Goal: Subscribe to service/newsletter

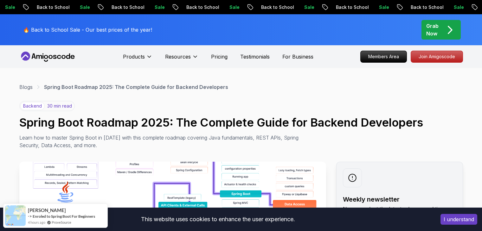
scroll to position [95, 0]
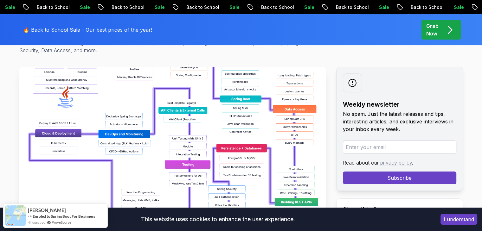
drag, startPoint x: 0, startPoint y: 0, endPoint x: 210, endPoint y: 104, distance: 234.8
click at [210, 104] on img at bounding box center [172, 138] width 307 height 143
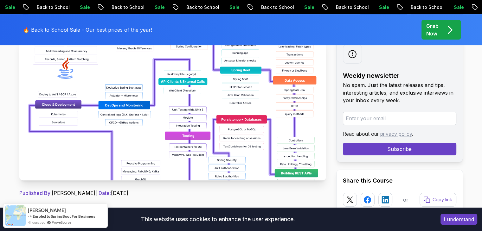
scroll to position [158, 0]
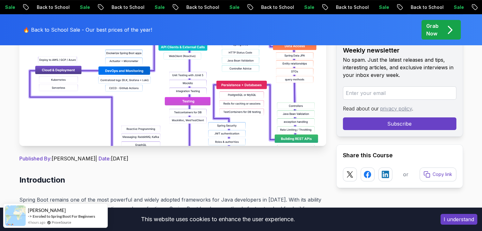
click at [166, 86] on img at bounding box center [172, 74] width 307 height 143
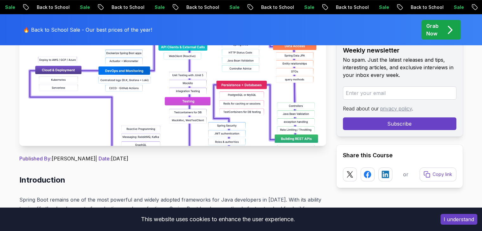
click at [166, 86] on img at bounding box center [172, 74] width 307 height 143
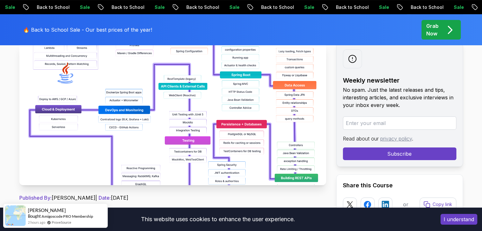
scroll to position [190, 0]
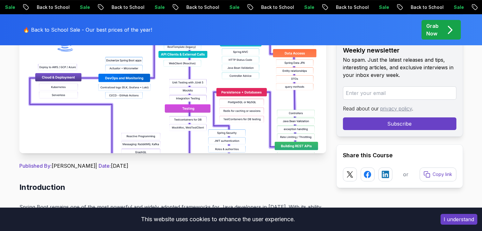
scroll to position [127, 0]
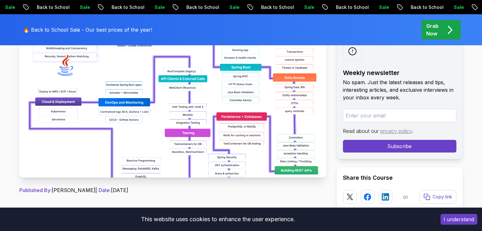
click at [267, 107] on img at bounding box center [172, 106] width 307 height 143
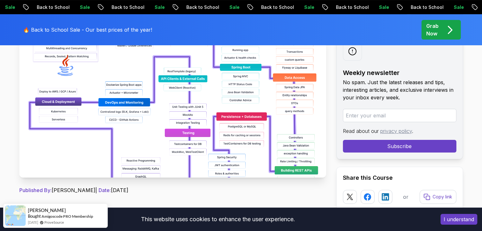
click at [296, 169] on img at bounding box center [172, 106] width 307 height 143
click at [255, 134] on img at bounding box center [172, 106] width 307 height 143
click at [390, 121] on input "email" at bounding box center [399, 115] width 113 height 13
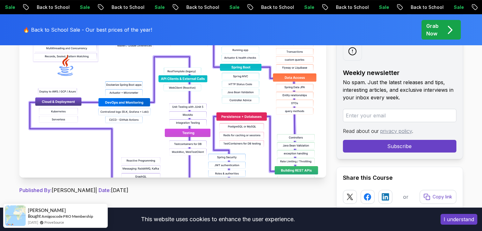
type input "josiyamerlin@gmail.com"
drag, startPoint x: 408, startPoint y: 116, endPoint x: 313, endPoint y: 119, distance: 95.4
click at [365, 116] on input "email" at bounding box center [399, 115] width 113 height 13
type input "sandysivasj@gmail.com"
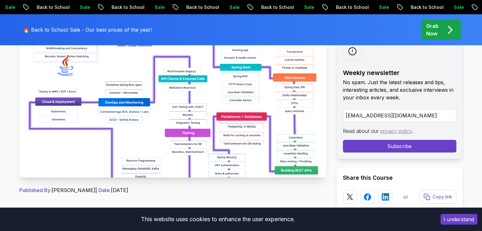
click at [399, 144] on button "Subscribe" at bounding box center [399, 146] width 113 height 13
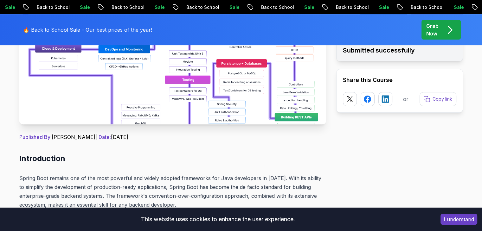
scroll to position [190, 0]
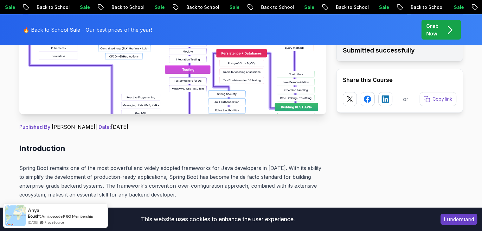
click at [225, 106] on img at bounding box center [172, 43] width 307 height 143
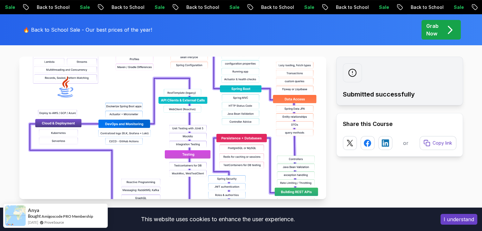
scroll to position [63, 0]
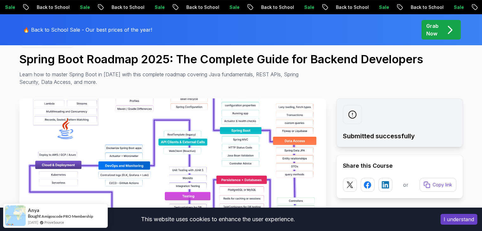
click at [453, 223] on button "I understand" at bounding box center [458, 219] width 37 height 11
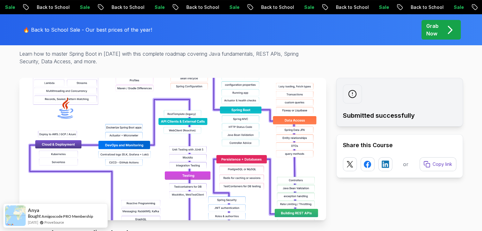
scroll to position [95, 0]
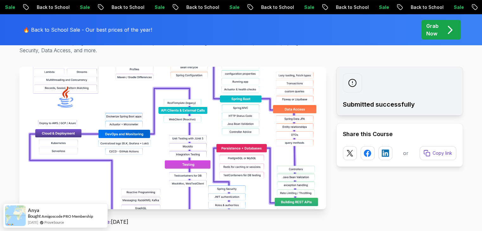
click at [241, 138] on img at bounding box center [172, 138] width 307 height 143
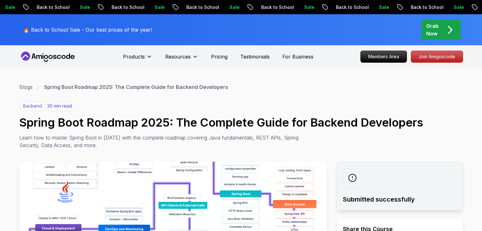
click at [56, 110] on div "backend 30 min read" at bounding box center [46, 106] width 55 height 10
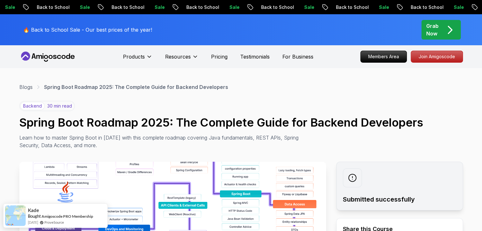
click at [65, 109] on p "30 min read" at bounding box center [59, 106] width 25 height 6
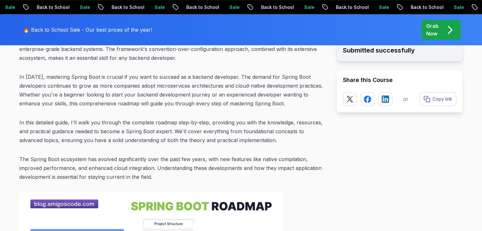
scroll to position [285, 0]
